Goal: Information Seeking & Learning: Learn about a topic

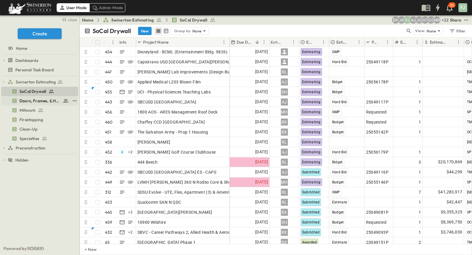
click at [44, 98] on span "Doors, Frames, & Hardware" at bounding box center [39, 101] width 41 height 6
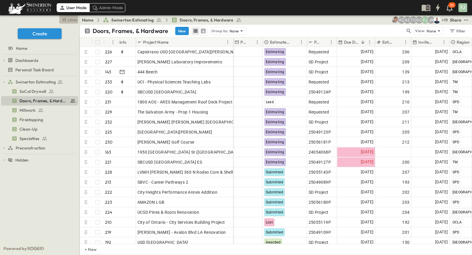
click at [72, 20] on button "close" at bounding box center [68, 19] width 19 height 8
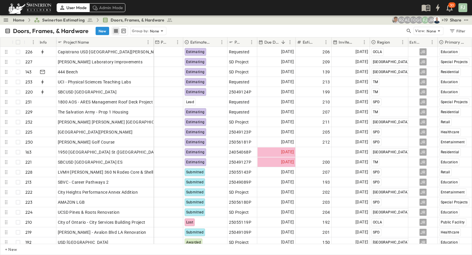
click at [185, 25] on div "Doors, Frames, & Hardware New Group by: None View: None Filter" at bounding box center [236, 31] width 472 height 12
click at [191, 25] on div "Doors, Frames, & Hardware New Group by: None View: None Filter" at bounding box center [236, 31] width 472 height 12
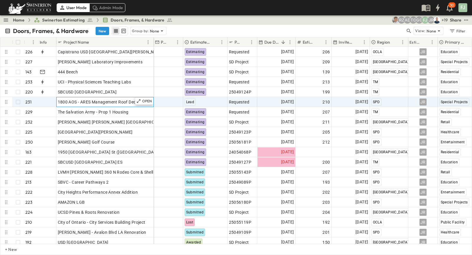
click at [108, 99] on div "1800 AOS - ARES Management Roof Deck Project" at bounding box center [105, 102] width 94 height 8
click at [146, 98] on div "OPEN" at bounding box center [144, 101] width 18 height 7
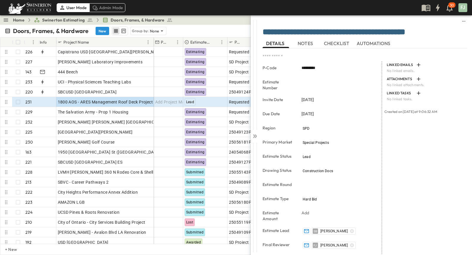
click at [280, 169] on div "LINKED EMAILS No linked emails. ATTACHMENTS No linked attachments. LINKED TASKS…" at bounding box center [424, 217] width 85 height 312
click at [255, 134] on icon at bounding box center [255, 136] width 6 height 6
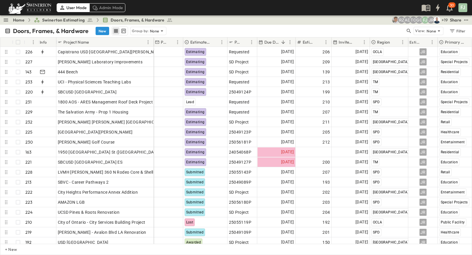
click at [244, 19] on div "Home Swinerton Estimating Doors, Frames, & Hardware + 19 JR FJ GG TO AD RZ Share" at bounding box center [236, 19] width 472 height 9
click at [246, 27] on div "Doors, Frames, & Hardware New Group by: None" at bounding box center [205, 31] width 401 height 9
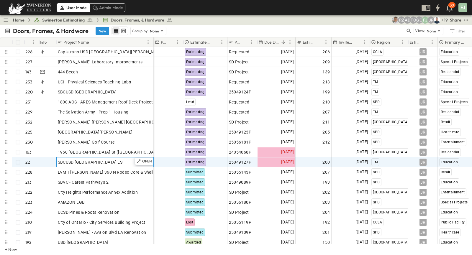
click at [131, 159] on div "SBCUSD [GEOGRAPHIC_DATA] ES" at bounding box center [105, 162] width 94 height 8
click at [148, 159] on p "OPEN" at bounding box center [147, 161] width 10 height 5
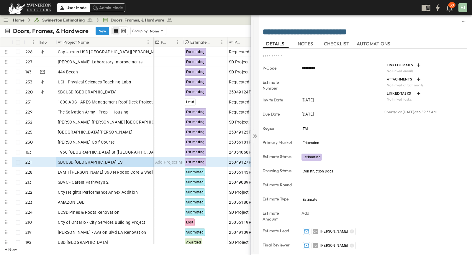
click at [256, 134] on icon at bounding box center [255, 136] width 6 height 6
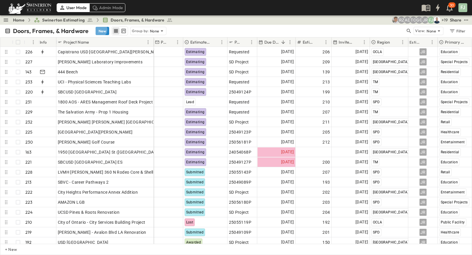
click at [96, 27] on button "New" at bounding box center [103, 31] width 14 height 8
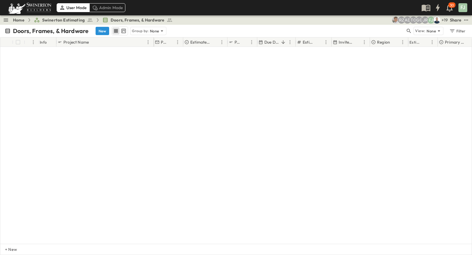
scroll to position [2181, 0]
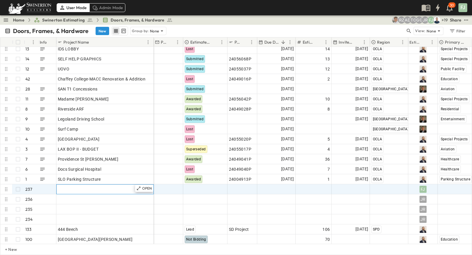
click at [66, 186] on div "Add Name" at bounding box center [105, 189] width 94 height 8
type input "**********"
click at [168, 185] on div "Add Project Manager" at bounding box center [168, 189] width 29 height 9
click at [202, 187] on div "Select Status" at bounding box center [206, 189] width 44 height 9
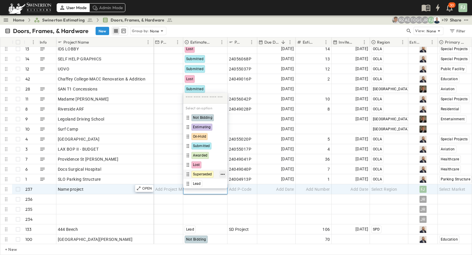
click at [226, 177] on icon "button" at bounding box center [223, 175] width 6 height 6
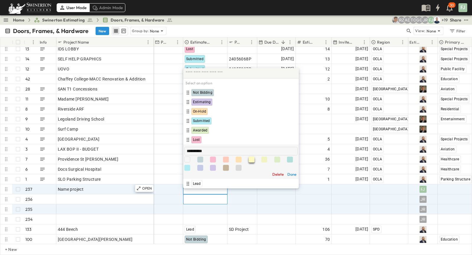
click at [191, 196] on div "Select Status" at bounding box center [205, 200] width 44 height 10
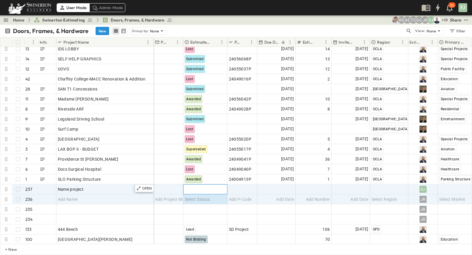
click at [207, 185] on div "Select Status" at bounding box center [206, 189] width 44 height 9
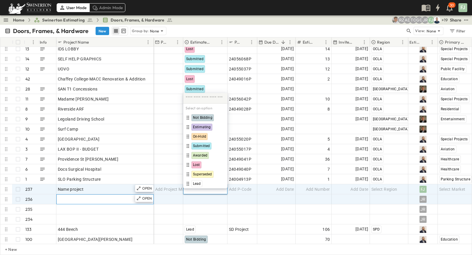
click at [113, 196] on div "Add Name" at bounding box center [105, 199] width 94 height 8
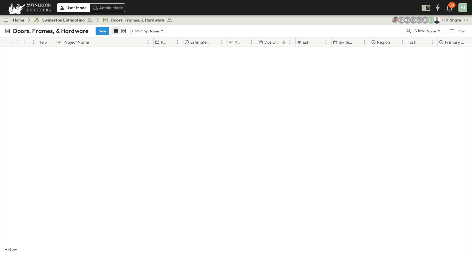
scroll to position [0, 0]
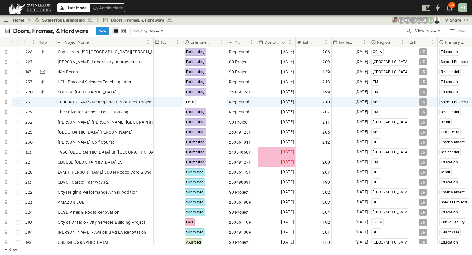
click at [217, 97] on div "Lead" at bounding box center [206, 101] width 44 height 9
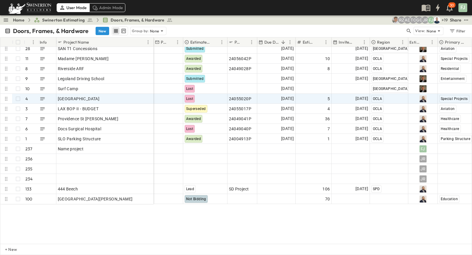
scroll to position [2213, 0]
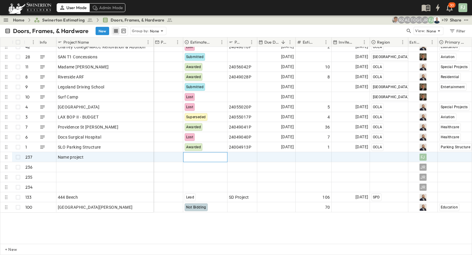
click at [198, 156] on div "Select Status" at bounding box center [205, 157] width 44 height 10
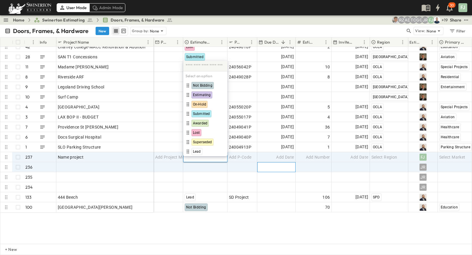
click at [280, 164] on span "Add Date" at bounding box center [285, 167] width 18 height 6
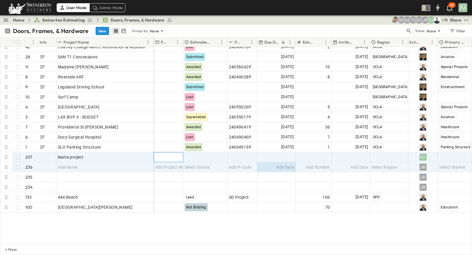
click at [169, 154] on span "Add Project Manager" at bounding box center [175, 157] width 41 height 6
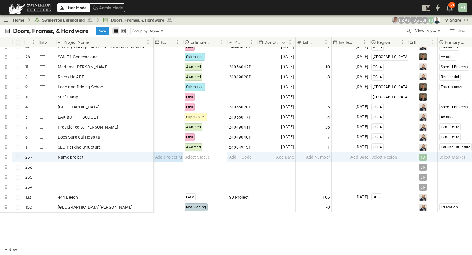
click at [196, 154] on span "Select Status" at bounding box center [197, 157] width 25 height 6
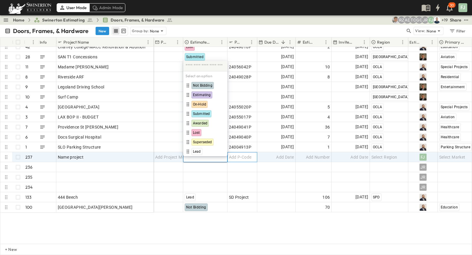
click at [252, 153] on div "Add P-Code" at bounding box center [242, 157] width 27 height 8
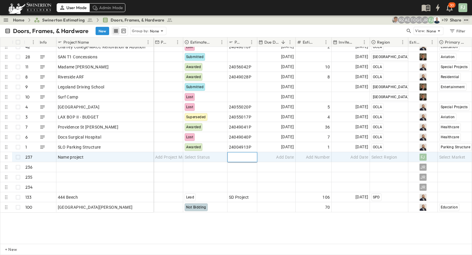
click at [280, 19] on icon "test" at bounding box center [466, 20] width 6 height 6
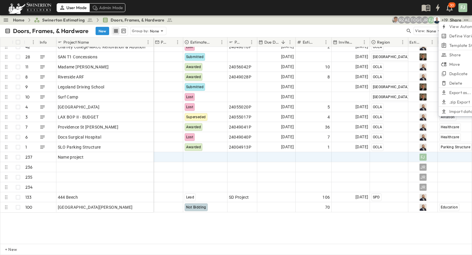
click at [280, 27] on div "Doors, Frames, & Hardware New Group by: None" at bounding box center [205, 31] width 401 height 9
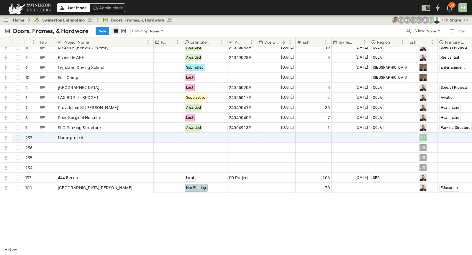
scroll to position [2240, 0]
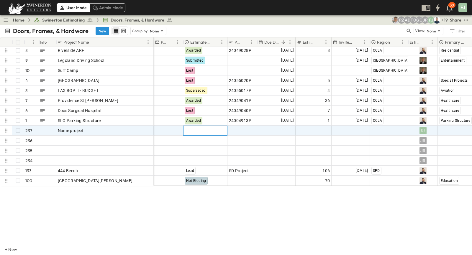
click at [209, 126] on div "Select Status" at bounding box center [206, 130] width 44 height 9
click at [249, 127] on div "Add P-Code" at bounding box center [242, 131] width 27 height 8
click at [276, 126] on div "Add Date" at bounding box center [277, 130] width 38 height 9
click at [280, 128] on div "Add Number" at bounding box center [313, 131] width 33 height 8
click at [280, 126] on div "Add Date" at bounding box center [351, 130] width 38 height 9
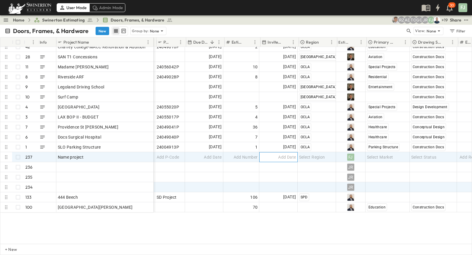
scroll to position [2213, 71]
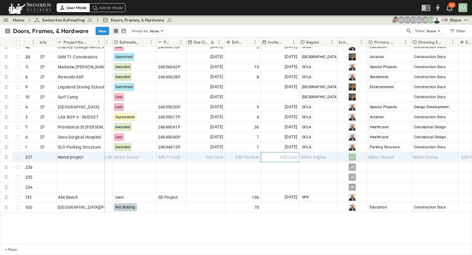
drag, startPoint x: 153, startPoint y: 36, endPoint x: 104, endPoint y: 36, distance: 49.3
click at [104, 36] on div at bounding box center [105, 42] width 6 height 17
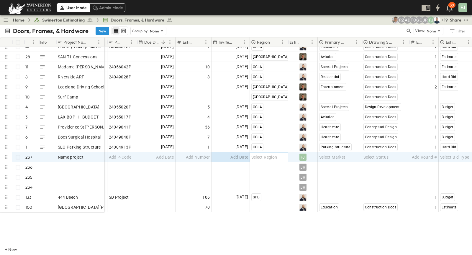
click at [271, 153] on div "Select Region" at bounding box center [269, 157] width 38 height 9
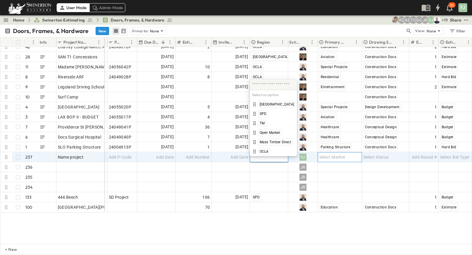
click at [280, 154] on div "Select Market" at bounding box center [340, 157] width 44 height 9
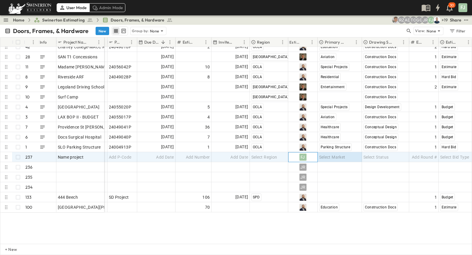
click at [280, 153] on div "FJ" at bounding box center [303, 157] width 29 height 9
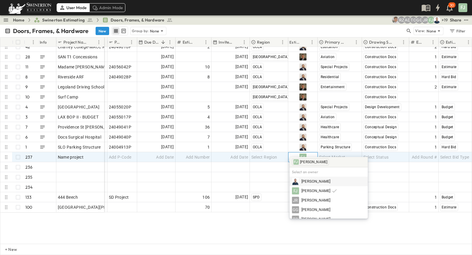
click at [280, 153] on div "FJ" at bounding box center [303, 157] width 29 height 9
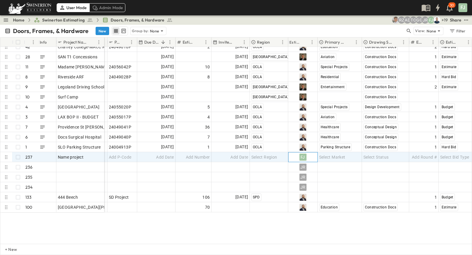
click at [280, 153] on div "FJ" at bounding box center [303, 157] width 29 height 9
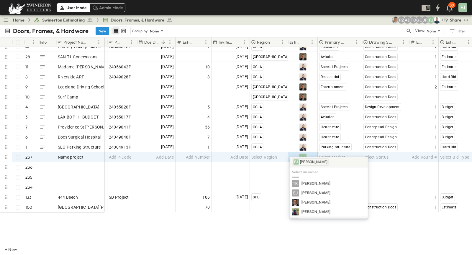
scroll to position [198, 0]
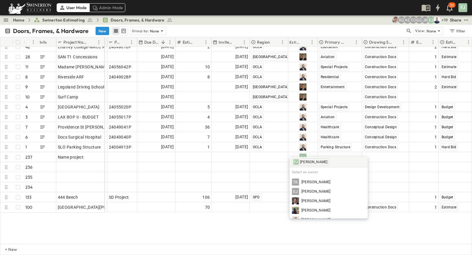
click at [280, 196] on div "TBD" at bounding box center [329, 239] width 74 height 7
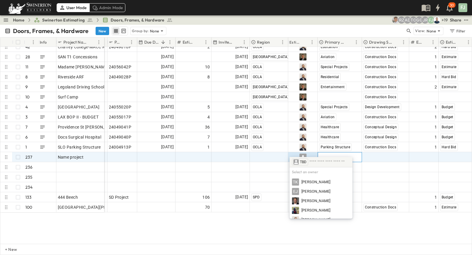
click at [280, 153] on div "Select Market" at bounding box center [340, 157] width 44 height 9
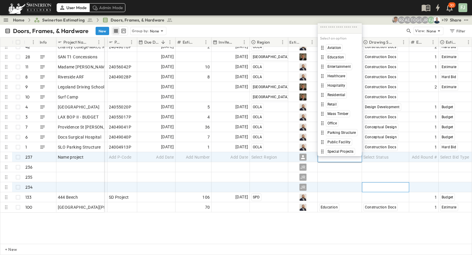
click at [280, 183] on div "Select Status" at bounding box center [385, 187] width 47 height 9
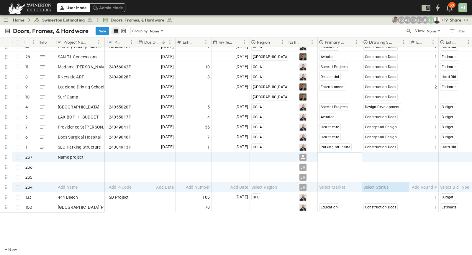
click at [280, 153] on div "Select Market" at bounding box center [340, 157] width 44 height 9
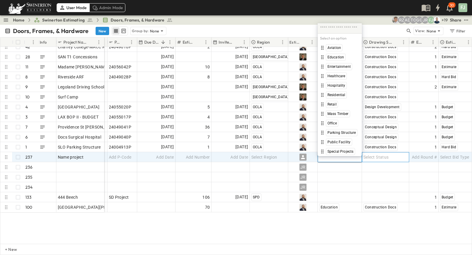
click at [280, 153] on div "Select Status" at bounding box center [385, 157] width 47 height 9
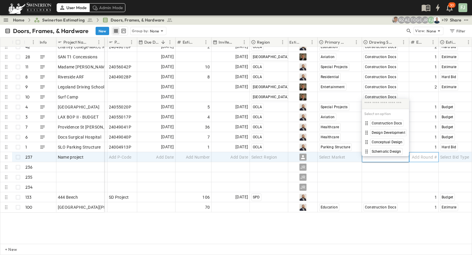
click at [280, 154] on span "Add Round #" at bounding box center [424, 157] width 25 height 6
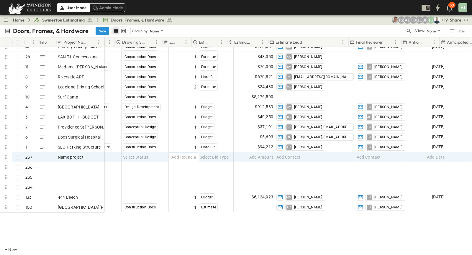
scroll to position [2213, 319]
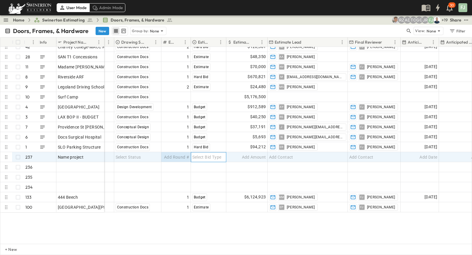
click at [216, 153] on div "Select Bid Type" at bounding box center [208, 157] width 35 height 9
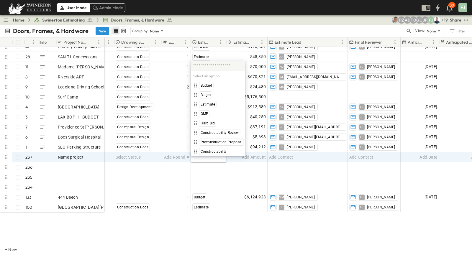
click at [271, 20] on div "Home Swinerton Estimating Doors, Frames, & Hardware + 19 FJ JR GG TO AD RZ Share" at bounding box center [236, 19] width 472 height 9
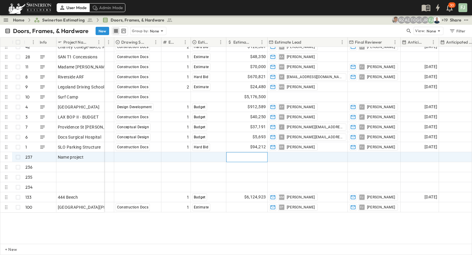
click at [255, 154] on span "Add Amount" at bounding box center [254, 157] width 24 height 6
click at [280, 153] on div "Add Contact" at bounding box center [308, 157] width 80 height 9
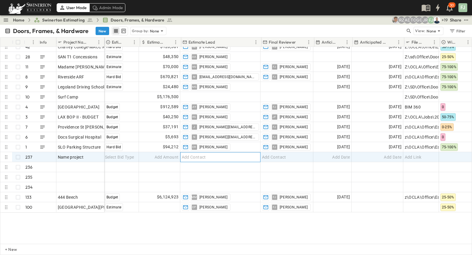
scroll to position [2213, 406]
click at [280, 153] on div "Add Contact" at bounding box center [287, 157] width 52 height 9
click at [280, 153] on div "Add Date" at bounding box center [332, 157] width 38 height 9
click at [280, 153] on div "Add Link" at bounding box center [421, 157] width 33 height 8
click at [280, 153] on div at bounding box center [455, 157] width 33 height 9
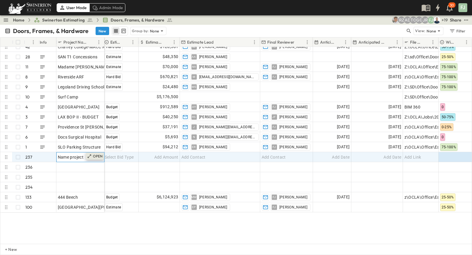
click at [100, 154] on p "OPEN" at bounding box center [98, 156] width 10 height 5
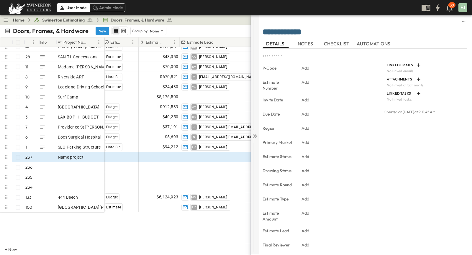
click at [255, 135] on icon at bounding box center [254, 137] width 2 height 4
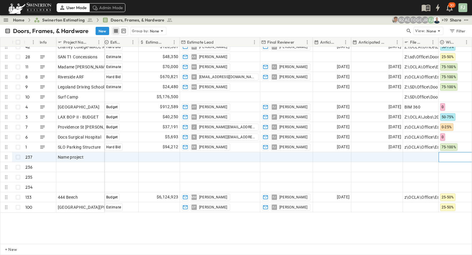
click at [280, 153] on div at bounding box center [455, 157] width 33 height 9
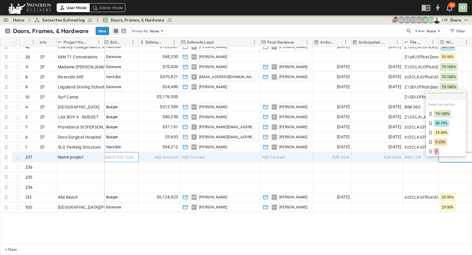
click at [132, 154] on div "Select Bid Type" at bounding box center [121, 157] width 35 height 9
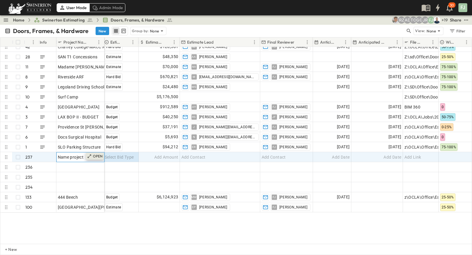
click at [99, 154] on p "OPEN" at bounding box center [98, 156] width 10 height 5
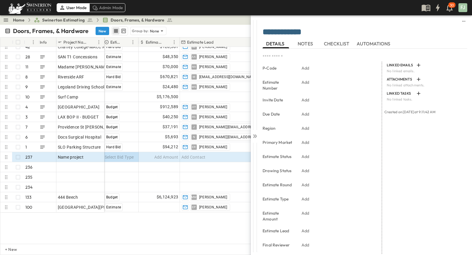
click at [280, 39] on button "NOTES" at bounding box center [306, 43] width 27 height 9
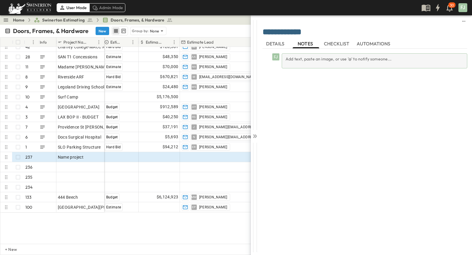
click at [280, 55] on div "Add text, paste an image, or use '@' to notify someone..." at bounding box center [375, 60] width 186 height 15
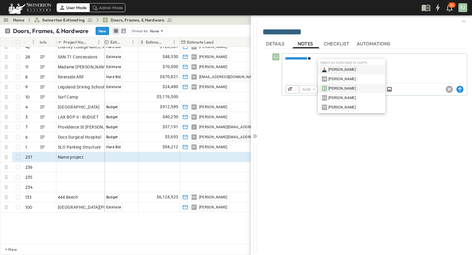
click at [280, 85] on div "FJ Francisco J. Sanchez" at bounding box center [352, 88] width 63 height 7
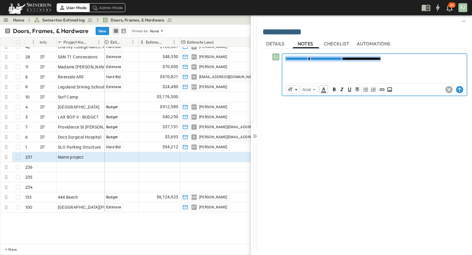
drag, startPoint x: 431, startPoint y: 56, endPoint x: 205, endPoint y: 50, distance: 226.5
click at [280, 54] on div "**********" at bounding box center [374, 67] width 184 height 26
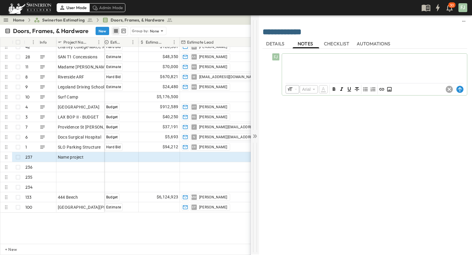
click at [257, 133] on icon at bounding box center [255, 136] width 6 height 6
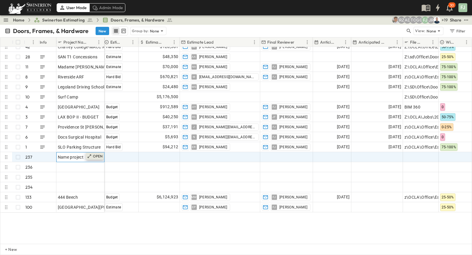
click at [99, 154] on p "OPEN" at bounding box center [98, 156] width 10 height 5
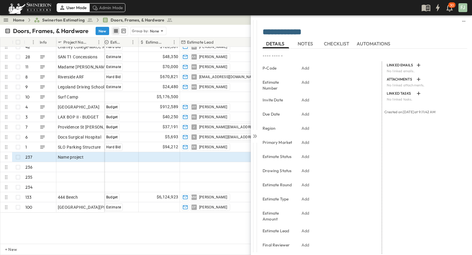
click at [280, 41] on span "NOTES" at bounding box center [306, 43] width 17 height 5
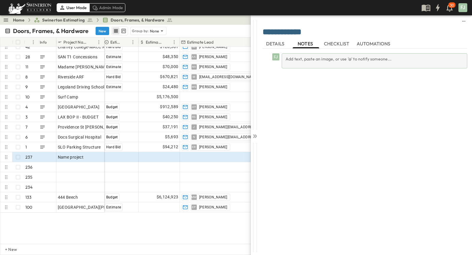
click at [280, 56] on div "Add text, paste an image, or use '@' to notify someone..." at bounding box center [375, 60] width 186 height 15
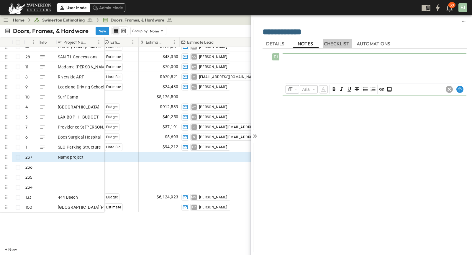
click at [280, 44] on span "CHECKLIST" at bounding box center [337, 43] width 27 height 5
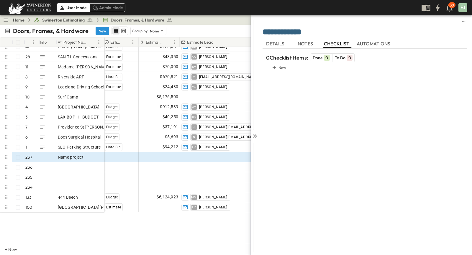
click at [280, 42] on span "AUTOMATIONS" at bounding box center [374, 43] width 35 height 5
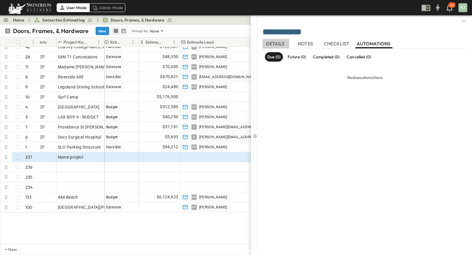
click at [277, 44] on span "DETAILS" at bounding box center [275, 43] width 19 height 5
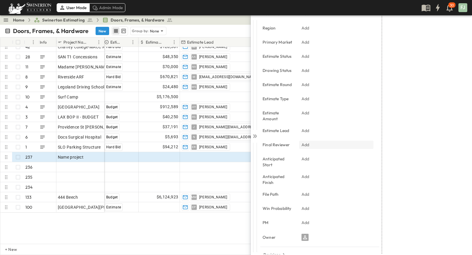
scroll to position [101, 0]
click at [277, 196] on p "Revisions" at bounding box center [272, 255] width 17 height 6
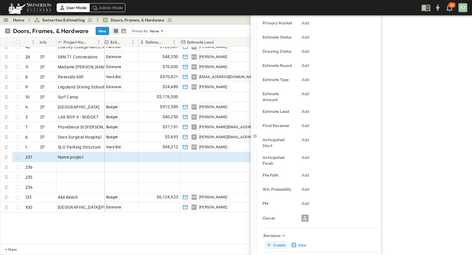
click at [277, 196] on button "Create" at bounding box center [276, 245] width 22 height 8
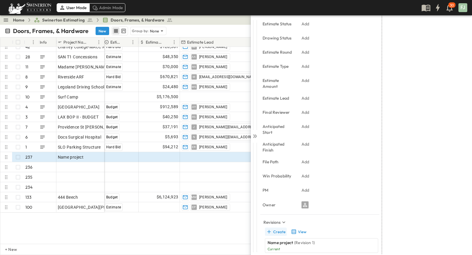
click at [275, 196] on button "Create" at bounding box center [276, 232] width 22 height 8
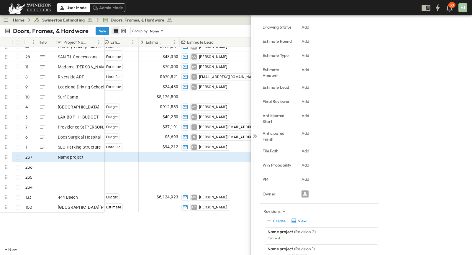
scroll to position [146, 0]
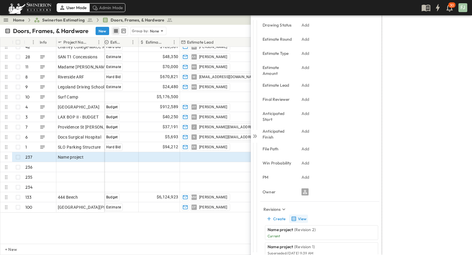
click at [280, 196] on button "View" at bounding box center [298, 219] width 19 height 8
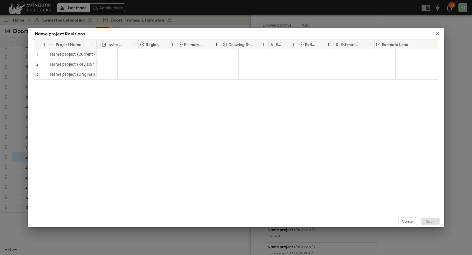
scroll to position [0, 0]
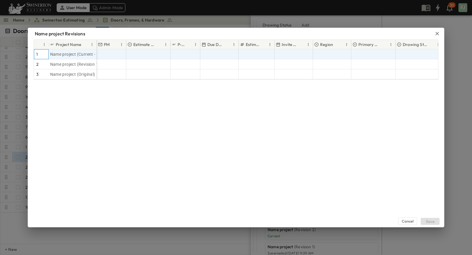
click at [41, 51] on div "1" at bounding box center [41, 54] width 11 height 9
click at [76, 51] on span "Name project (Current - Rev. 2)" at bounding box center [80, 54] width 60 height 6
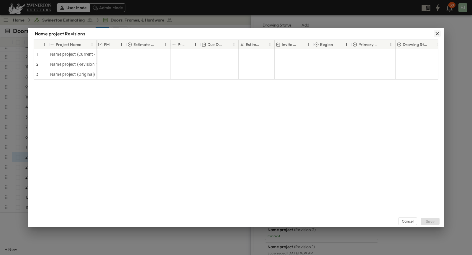
click at [280, 32] on icon "button" at bounding box center [438, 34] width 6 height 6
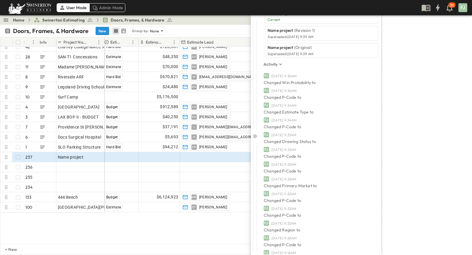
scroll to position [364, 0]
click at [256, 133] on icon at bounding box center [255, 136] width 6 height 6
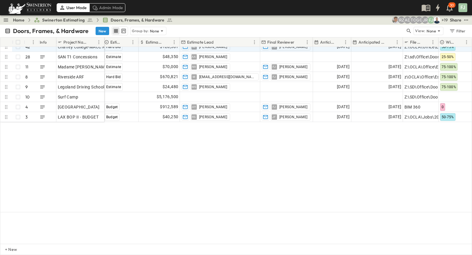
scroll to position [2054, 406]
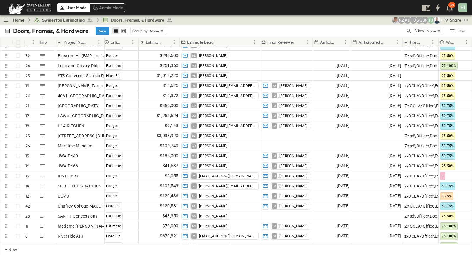
click at [15, 19] on link "Home" at bounding box center [19, 20] width 12 height 6
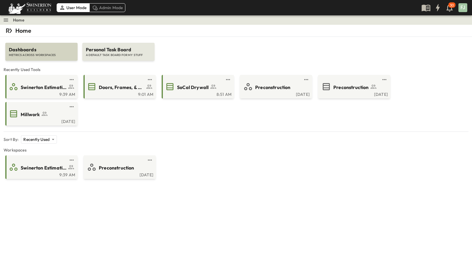
click at [39, 46] on span "Dashboards" at bounding box center [41, 49] width 65 height 7
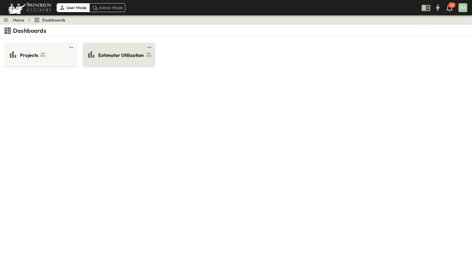
click at [119, 52] on span "Estimator Utilization" at bounding box center [121, 55] width 46 height 7
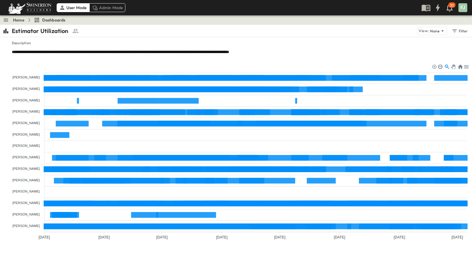
click at [280, 64] on div at bounding box center [440, 66] width 4 height 4
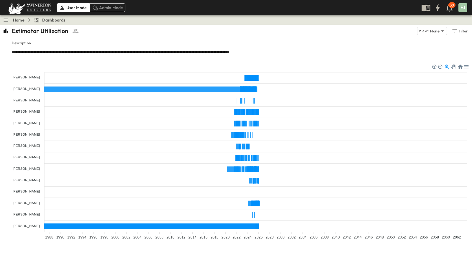
click at [280, 64] on div at bounding box center [440, 66] width 4 height 4
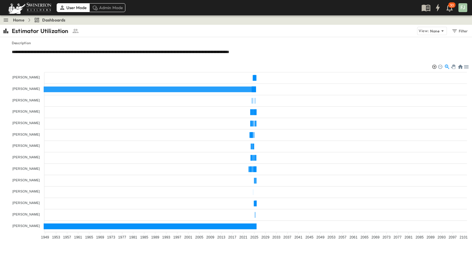
click at [280, 64] on div at bounding box center [434, 66] width 4 height 4
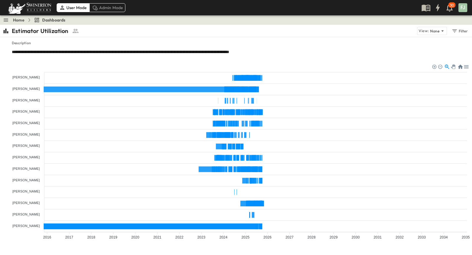
click at [280, 64] on div at bounding box center [434, 66] width 4 height 4
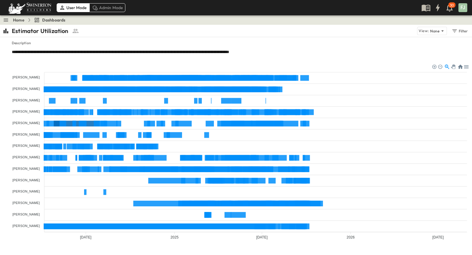
click at [13, 17] on link "Home" at bounding box center [19, 20] width 12 height 6
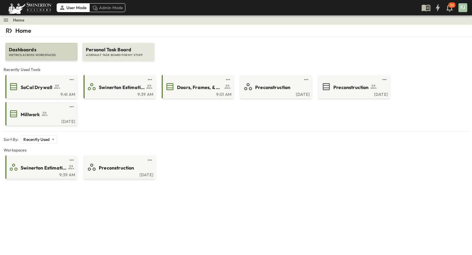
click at [34, 46] on span "Dashboards" at bounding box center [41, 49] width 65 height 7
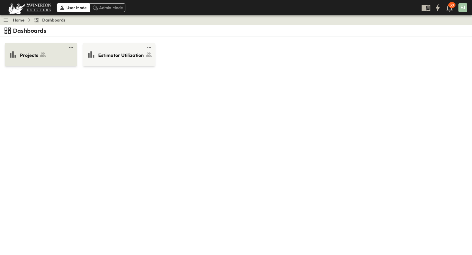
click at [40, 53] on icon at bounding box center [43, 55] width 6 height 4
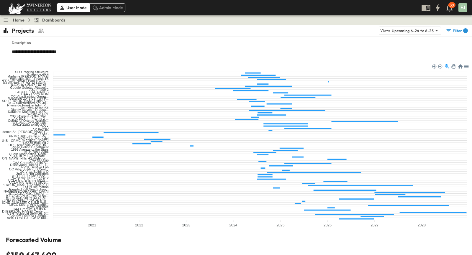
click at [13, 19] on link "Home" at bounding box center [19, 20] width 12 height 6
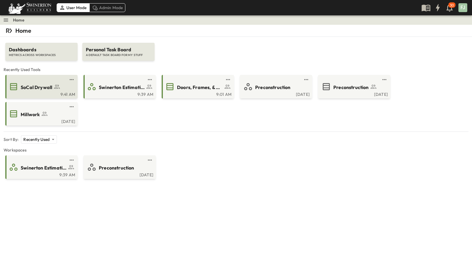
click at [43, 84] on span "SoCal Drywall" at bounding box center [37, 87] width 32 height 7
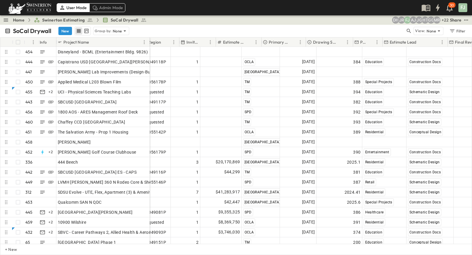
scroll to position [0, 411]
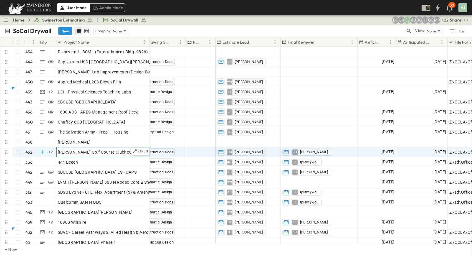
click at [110, 148] on div "Maggie Hathaway Golf Course Clubhouse" at bounding box center [103, 152] width 91 height 8
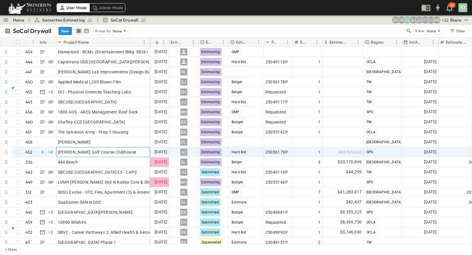
scroll to position [0, 21]
click at [192, 148] on div "AJ" at bounding box center [184, 152] width 29 height 9
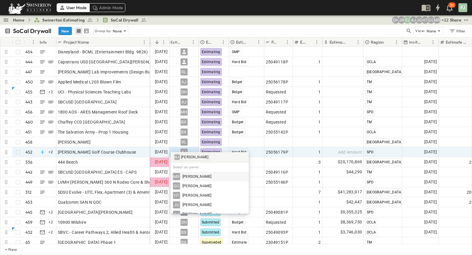
click at [214, 20] on div "Home Swinerton Estimating SoCal Drywall + 22 MR GG HT JG AJ FJ JR DH Share" at bounding box center [236, 19] width 472 height 9
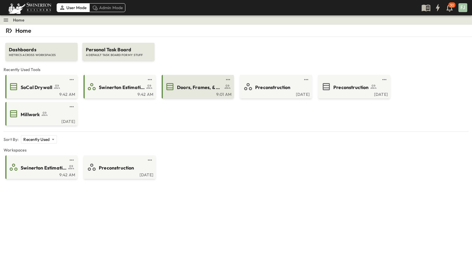
click at [188, 92] on div "9:01 AM" at bounding box center [197, 94] width 69 height 5
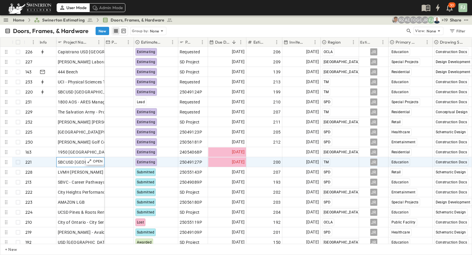
click at [71, 159] on span "SBCUSD [GEOGRAPHIC_DATA] ES" at bounding box center [90, 162] width 65 height 6
click at [198, 27] on div "Doors, Frames, & Hardware New Group by: None" at bounding box center [205, 31] width 401 height 9
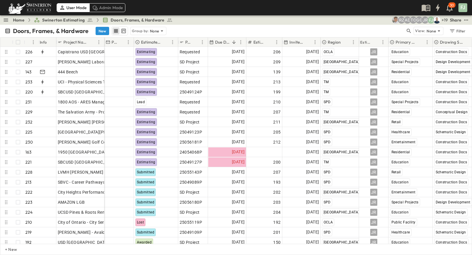
click at [172, 25] on div "Doors, Frames, & Hardware New Group by: None View: None Filter" at bounding box center [236, 31] width 472 height 12
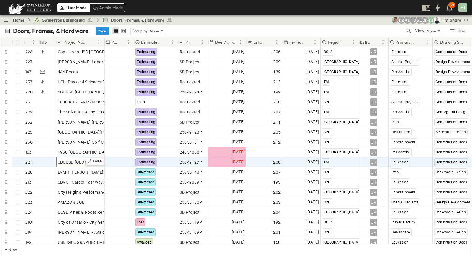
click at [78, 159] on span "SBCUSD [GEOGRAPHIC_DATA] ES" at bounding box center [90, 162] width 65 height 6
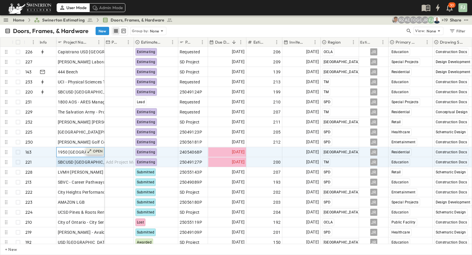
click at [98, 149] on p "OPEN" at bounding box center [98, 151] width 10 height 5
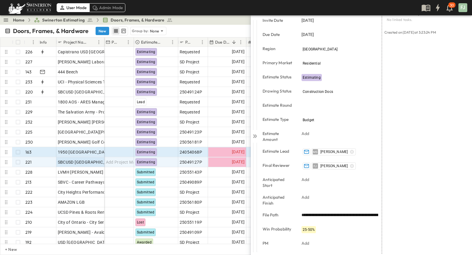
scroll to position [101, 0]
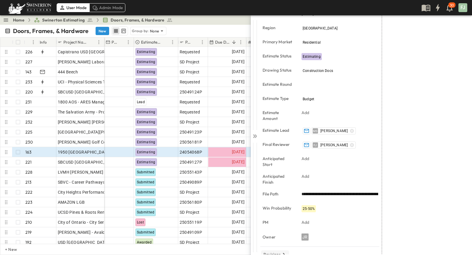
click at [267, 252] on p "Revisions" at bounding box center [272, 255] width 17 height 6
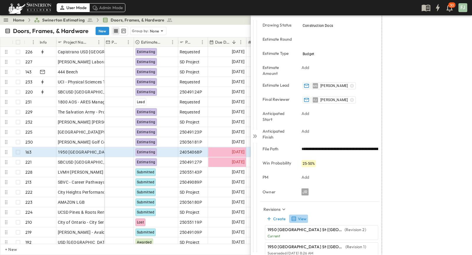
click at [296, 215] on button "View" at bounding box center [298, 219] width 19 height 8
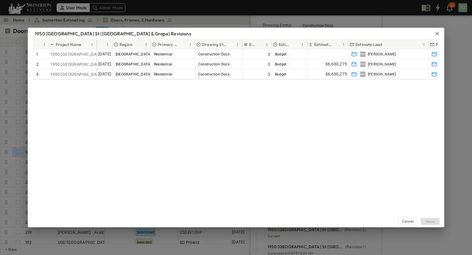
scroll to position [0, 201]
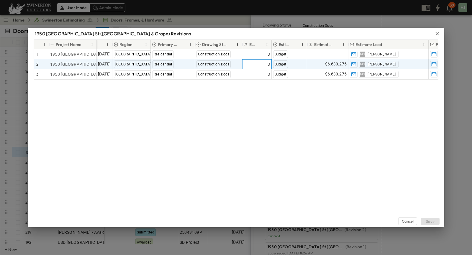
click at [258, 60] on div "3" at bounding box center [257, 64] width 27 height 8
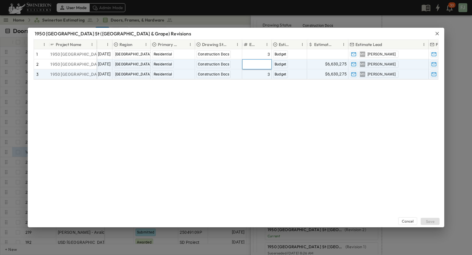
type input "*"
click at [258, 71] on div "3" at bounding box center [257, 74] width 27 height 8
type input "*"
click at [282, 135] on div "Cancel Save" at bounding box center [236, 154] width 417 height 148
click at [440, 31] on icon "button" at bounding box center [438, 34] width 6 height 6
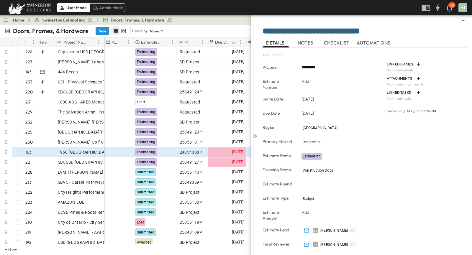
scroll to position [0, 0]
click at [255, 134] on icon at bounding box center [255, 136] width 6 height 6
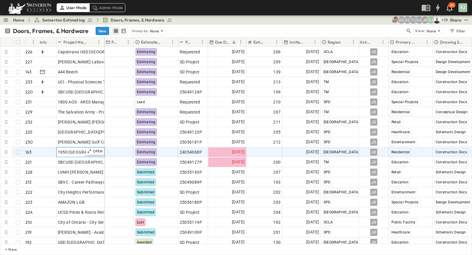
click at [82, 149] on span "1950 [GEOGRAPHIC_DATA] St ([GEOGRAPHIC_DATA] & Grape)" at bounding box center [118, 152] width 120 height 6
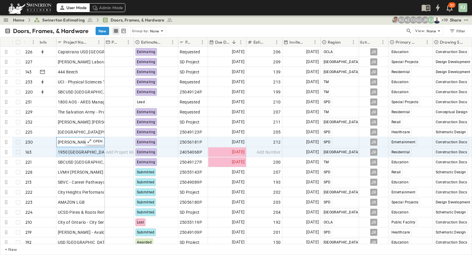
click at [81, 138] on div "[PERSON_NAME] Golf Course" at bounding box center [80, 142] width 45 height 8
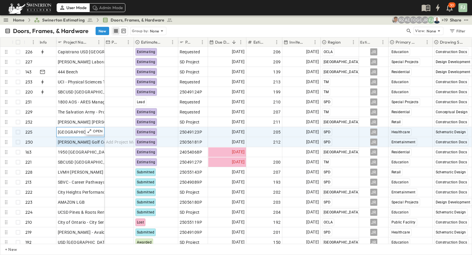
click at [73, 129] on span "[GEOGRAPHIC_DATA][PERSON_NAME]" at bounding box center [95, 132] width 75 height 6
click at [85, 139] on span "[PERSON_NAME] Golf Course" at bounding box center [86, 142] width 57 height 6
click at [69, 128] on div "[GEOGRAPHIC_DATA][PERSON_NAME]" at bounding box center [80, 132] width 45 height 8
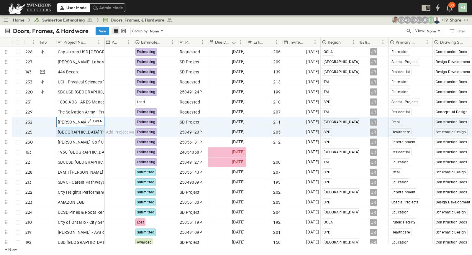
click at [82, 119] on span "[PERSON_NAME] [PERSON_NAME] [GEOGRAPHIC_DATA]" at bounding box center [113, 122] width 110 height 6
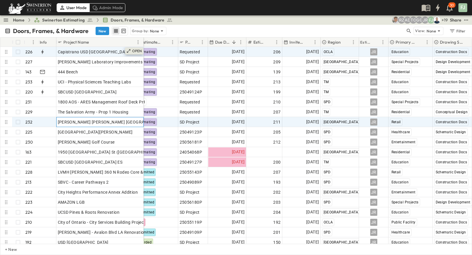
drag, startPoint x: 104, startPoint y: 33, endPoint x: 143, endPoint y: 45, distance: 40.9
click at [143, 45] on div "# Info Project Name PM Estimate Status P-Code Due Date Estimate Number Invite D…" at bounding box center [236, 140] width 472 height 207
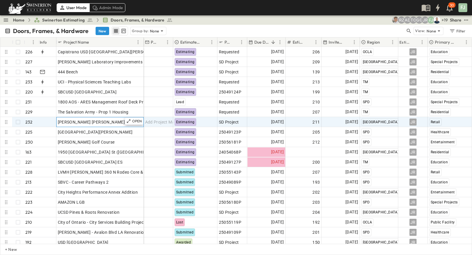
click at [89, 119] on div "[PERSON_NAME] [PERSON_NAME] [GEOGRAPHIC_DATA]" at bounding box center [100, 122] width 84 height 8
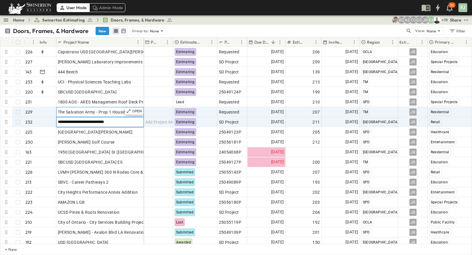
click at [120, 109] on div "The Salvation Army - Prop 1 Housing" at bounding box center [100, 112] width 84 height 8
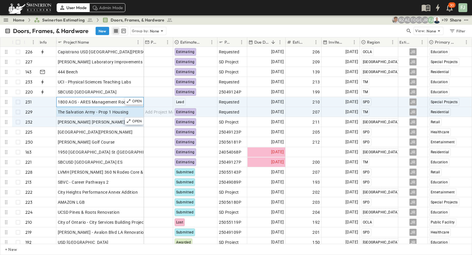
click at [104, 98] on div "1800 AOS - ARES Management Roof Deck Project" at bounding box center [100, 102] width 84 height 8
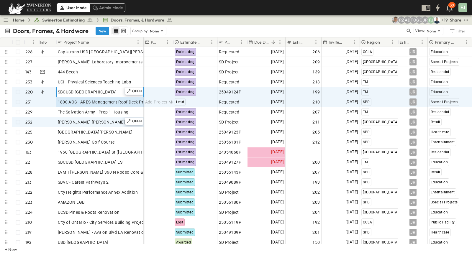
click at [106, 88] on div "SBCUSD [GEOGRAPHIC_DATA]" at bounding box center [100, 92] width 84 height 8
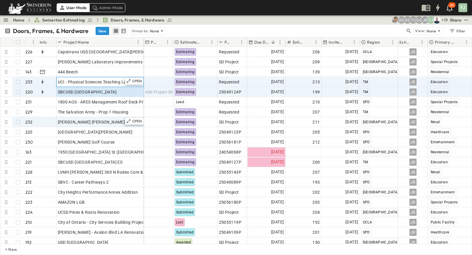
click at [103, 79] on span "UCI - Physical Sciences Teaching Labs" at bounding box center [95, 82] width 74 height 6
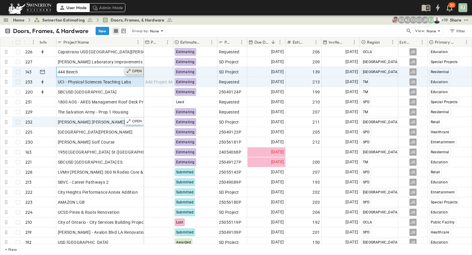
click at [138, 69] on p "OPEN" at bounding box center [137, 71] width 10 height 5
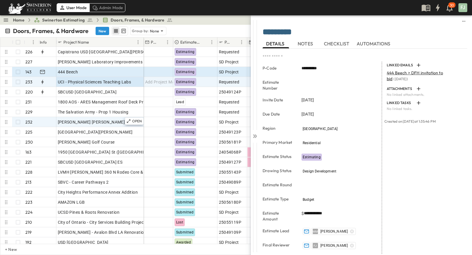
scroll to position [101, 0]
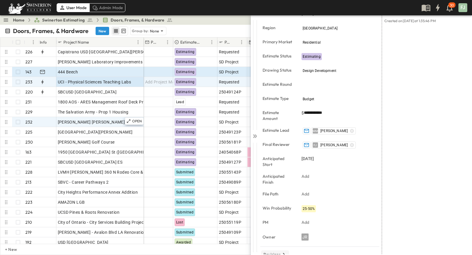
click at [277, 252] on p "Revisions" at bounding box center [272, 255] width 17 height 6
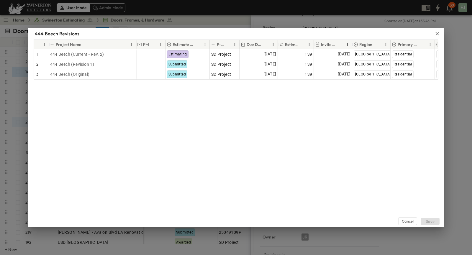
click at [189, 128] on div "Cancel Save" at bounding box center [236, 154] width 417 height 148
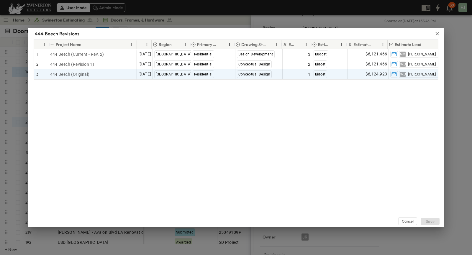
scroll to position [0, 201]
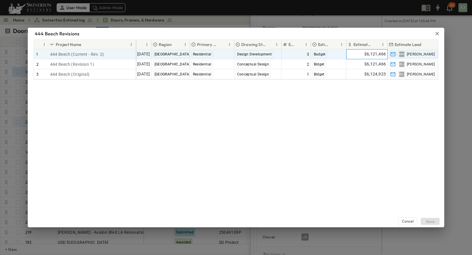
click at [375, 51] on span "$6,121,466" at bounding box center [376, 54] width 22 height 7
click at [375, 51] on input "*******" at bounding box center [368, 54] width 33 height 6
type input "*"
click at [365, 154] on div "Cancel Save" at bounding box center [236, 154] width 417 height 148
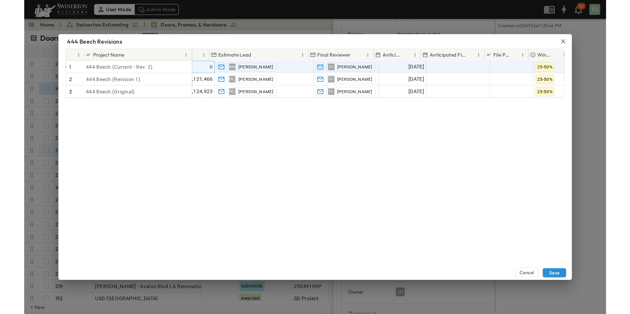
scroll to position [0, 438]
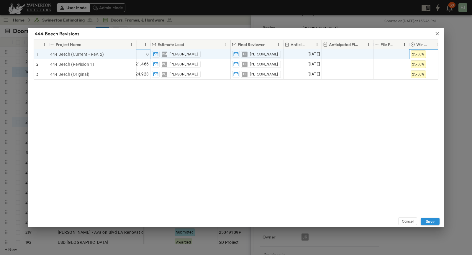
click at [432, 52] on div "25-50%" at bounding box center [426, 54] width 33 height 9
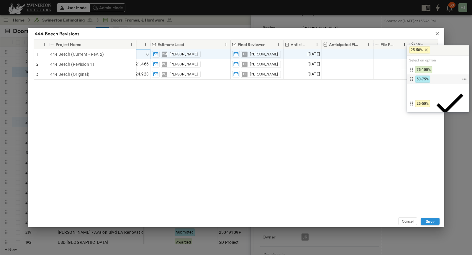
click at [433, 76] on div "50-75%" at bounding box center [434, 79] width 53 height 7
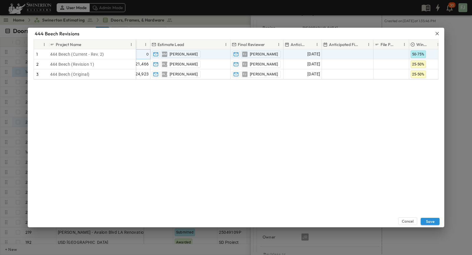
click at [382, 133] on div "Cancel Save" at bounding box center [236, 154] width 417 height 148
click at [434, 224] on button "Save" at bounding box center [430, 221] width 19 height 7
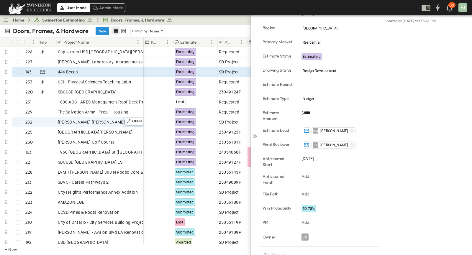
type input "****"
click at [257, 135] on icon at bounding box center [255, 136] width 6 height 6
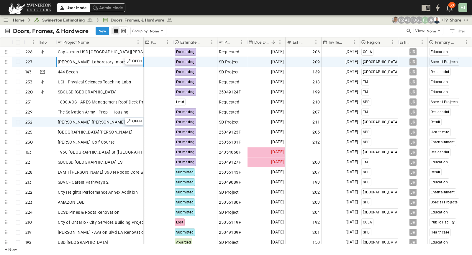
click at [117, 58] on div "[PERSON_NAME] Laboratory Improvements" at bounding box center [100, 62] width 84 height 8
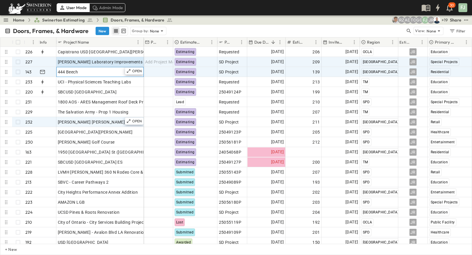
click at [117, 68] on div "444 Beech" at bounding box center [100, 72] width 84 height 8
click at [121, 58] on div "[PERSON_NAME] Laboratory Improvements" at bounding box center [100, 62] width 84 height 8
click at [106, 69] on div "444 Beech" at bounding box center [100, 72] width 84 height 8
click at [117, 58] on div "[PERSON_NAME] Laboratory Improvements" at bounding box center [100, 62] width 84 height 8
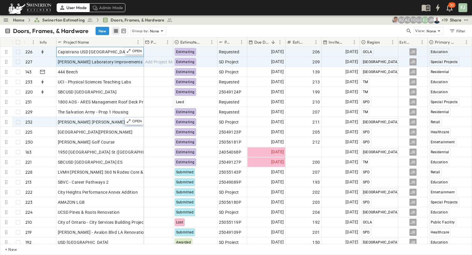
click at [94, 49] on span "Capistrano USD [GEOGRAPHIC_DATA][PERSON_NAME]" at bounding box center [111, 52] width 107 height 6
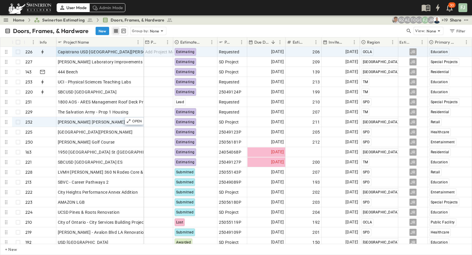
click at [230, 27] on div "Doors, Frames, & Hardware New Group by: None" at bounding box center [205, 31] width 401 height 9
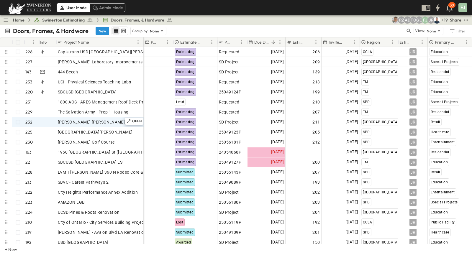
click at [181, 10] on div "User Mode Admin Mode 30 FJ" at bounding box center [235, 7] width 471 height 15
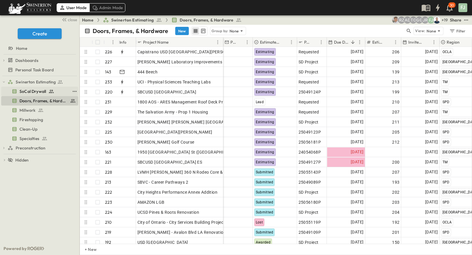
click at [30, 89] on span "SoCal Drywall" at bounding box center [32, 92] width 27 height 6
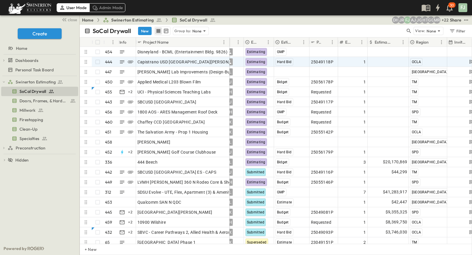
scroll to position [0, 59]
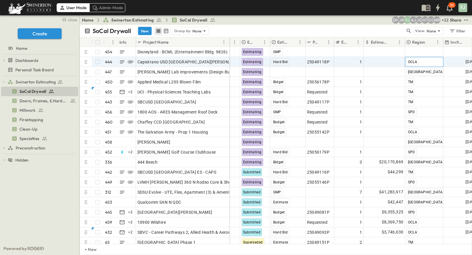
click at [424, 57] on div "OCLA" at bounding box center [425, 61] width 38 height 9
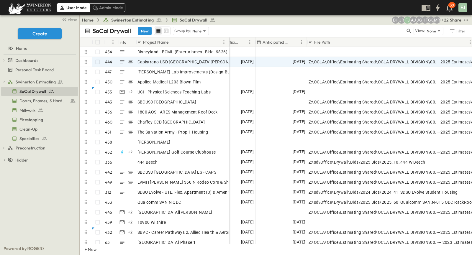
scroll to position [0, 677]
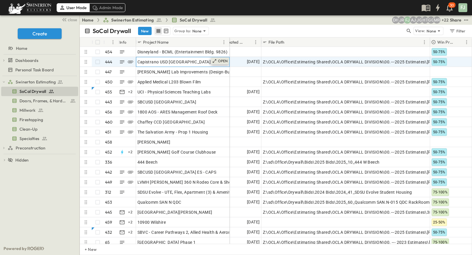
click at [223, 59] on p "OPEN" at bounding box center [223, 61] width 10 height 5
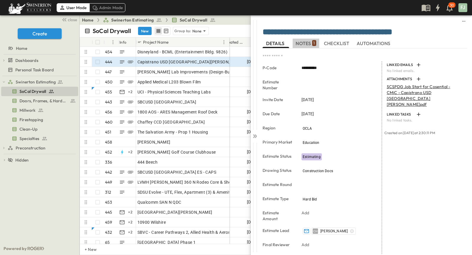
click at [307, 41] on span "NOTES 1" at bounding box center [306, 43] width 20 height 5
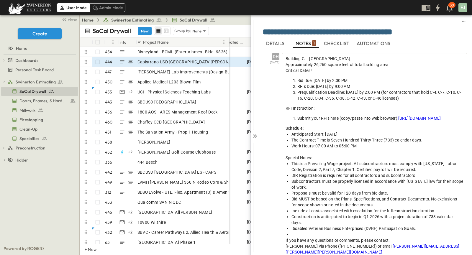
click at [271, 41] on span "DETAILS" at bounding box center [275, 43] width 19 height 5
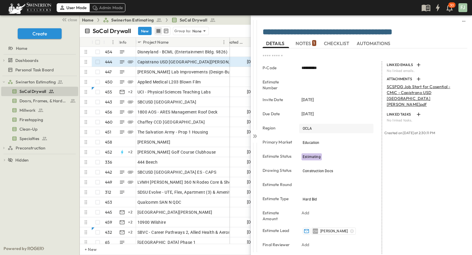
click at [311, 124] on div "OCLA" at bounding box center [336, 128] width 74 height 9
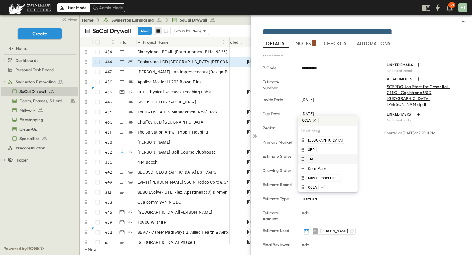
click at [320, 156] on div "TM" at bounding box center [325, 159] width 50 height 7
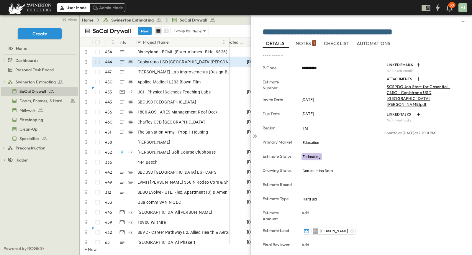
click at [441, 186] on div "LINKED EMAILS No linked emails. ATTACHMENTS SCSPDG Job Start for Cosential - CM…" at bounding box center [424, 217] width 85 height 312
click at [401, 84] on p "SCSPDG Job Start for Cosential - CMiC - Capistrano USD San Clemente HS Gymnasiu…" at bounding box center [421, 96] width 69 height 24
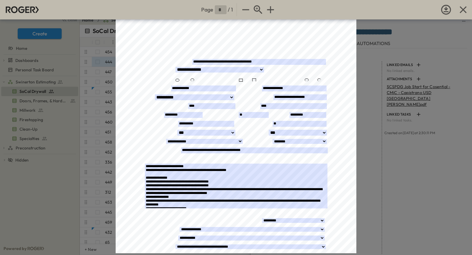
click at [413, 187] on div "Page * / 1 Self-Perform Job Start Form Opportunity/Project Name:_______________…" at bounding box center [236, 127] width 472 height 255
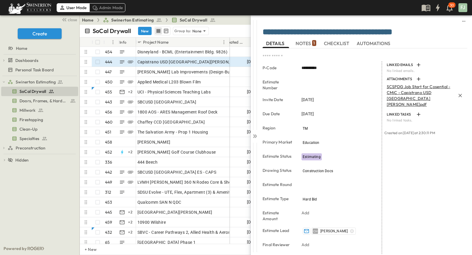
click at [400, 84] on p "SCSPDG Job Start for Cosential - CMiC - Capistrano USD San Clemente HS Gymnasiu…" at bounding box center [421, 96] width 69 height 24
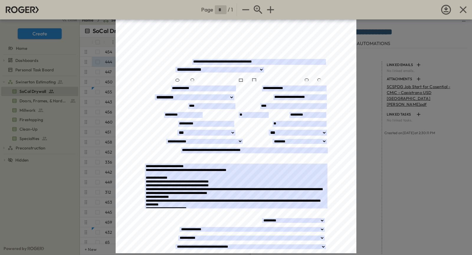
click at [444, 156] on div "Page * / 1 Self-Perform Job Start Form Opportunity/Project Name:_______________…" at bounding box center [236, 127] width 472 height 255
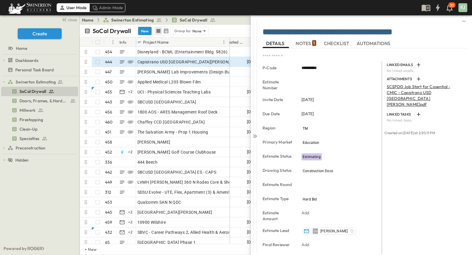
click at [435, 165] on div "LINKED EMAILS No linked emails. ATTACHMENTS SCSPDG Job Start for Cosential - CM…" at bounding box center [424, 217] width 85 height 312
click at [434, 157] on div "LINKED EMAILS No linked emails. ATTACHMENTS SCSPDG Job Start for Cosential - CM…" at bounding box center [424, 217] width 85 height 312
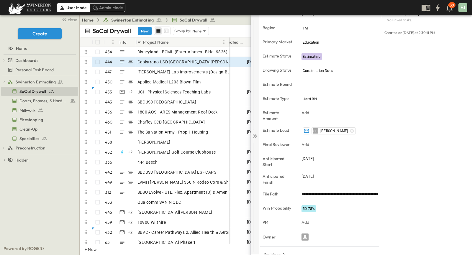
click at [255, 135] on icon at bounding box center [254, 137] width 2 height 4
